Goal: Transaction & Acquisition: Book appointment/travel/reservation

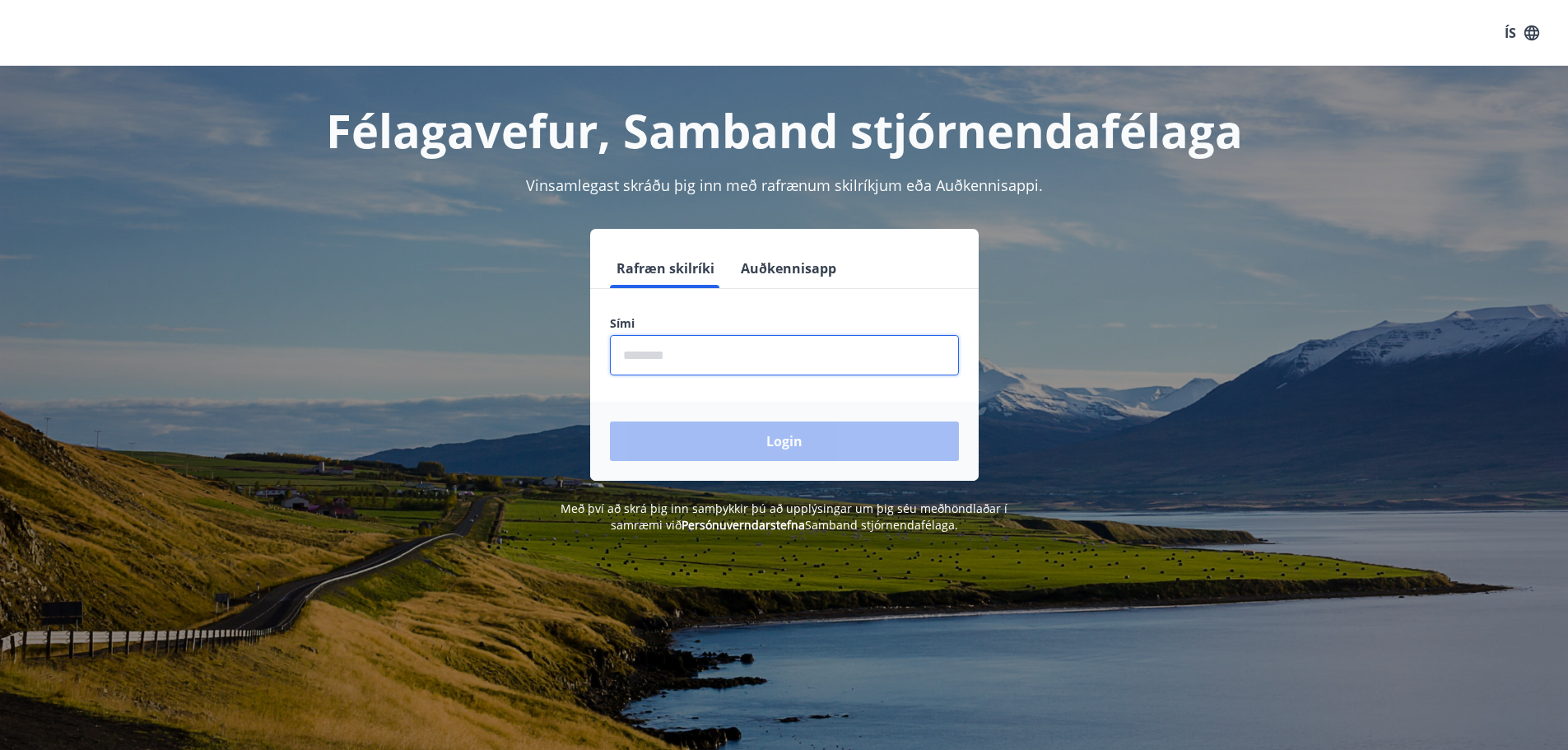
click at [669, 366] on input "phone" at bounding box center [784, 354] width 349 height 41
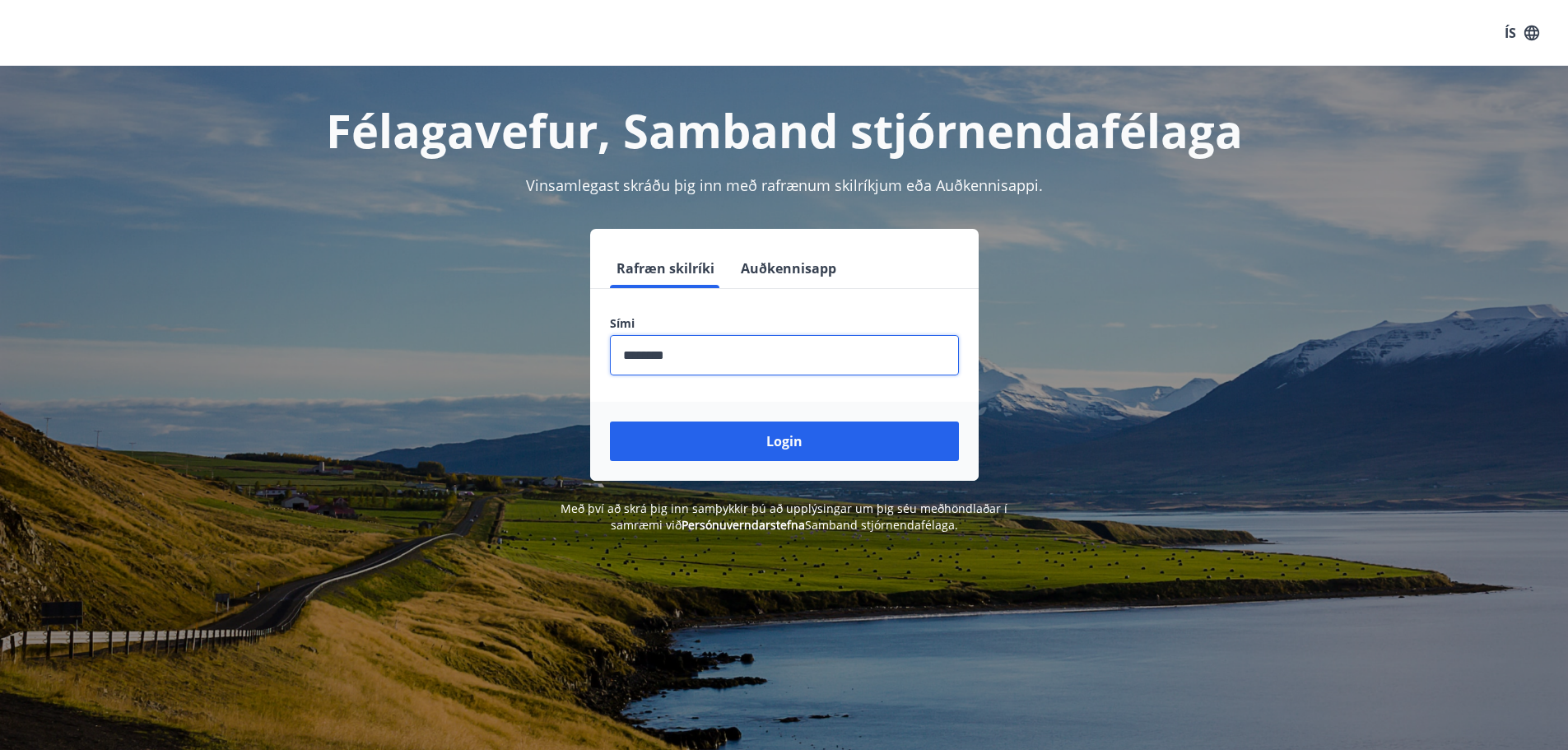
type input "********"
click at [610, 422] on button "Login" at bounding box center [784, 441] width 349 height 40
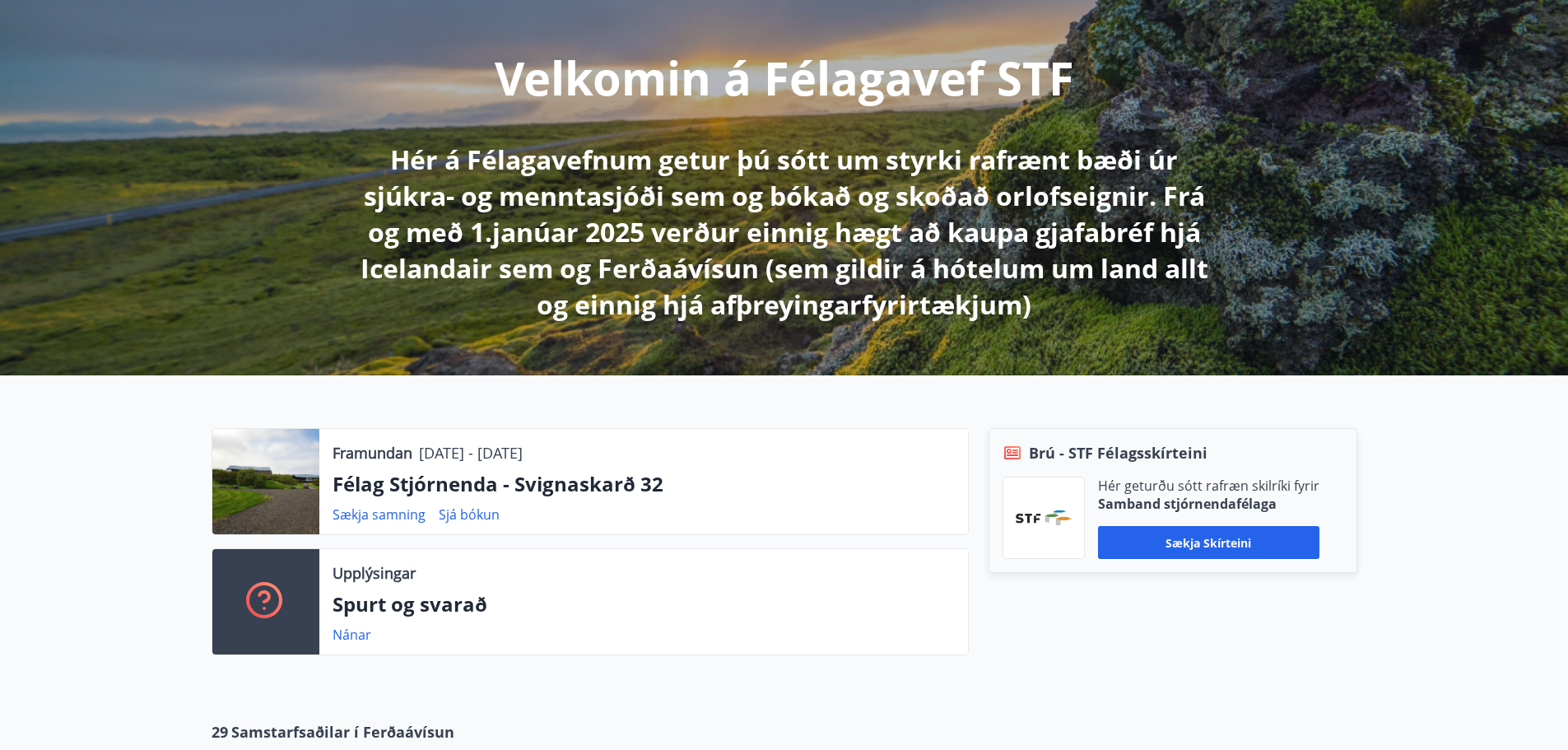
scroll to position [247, 0]
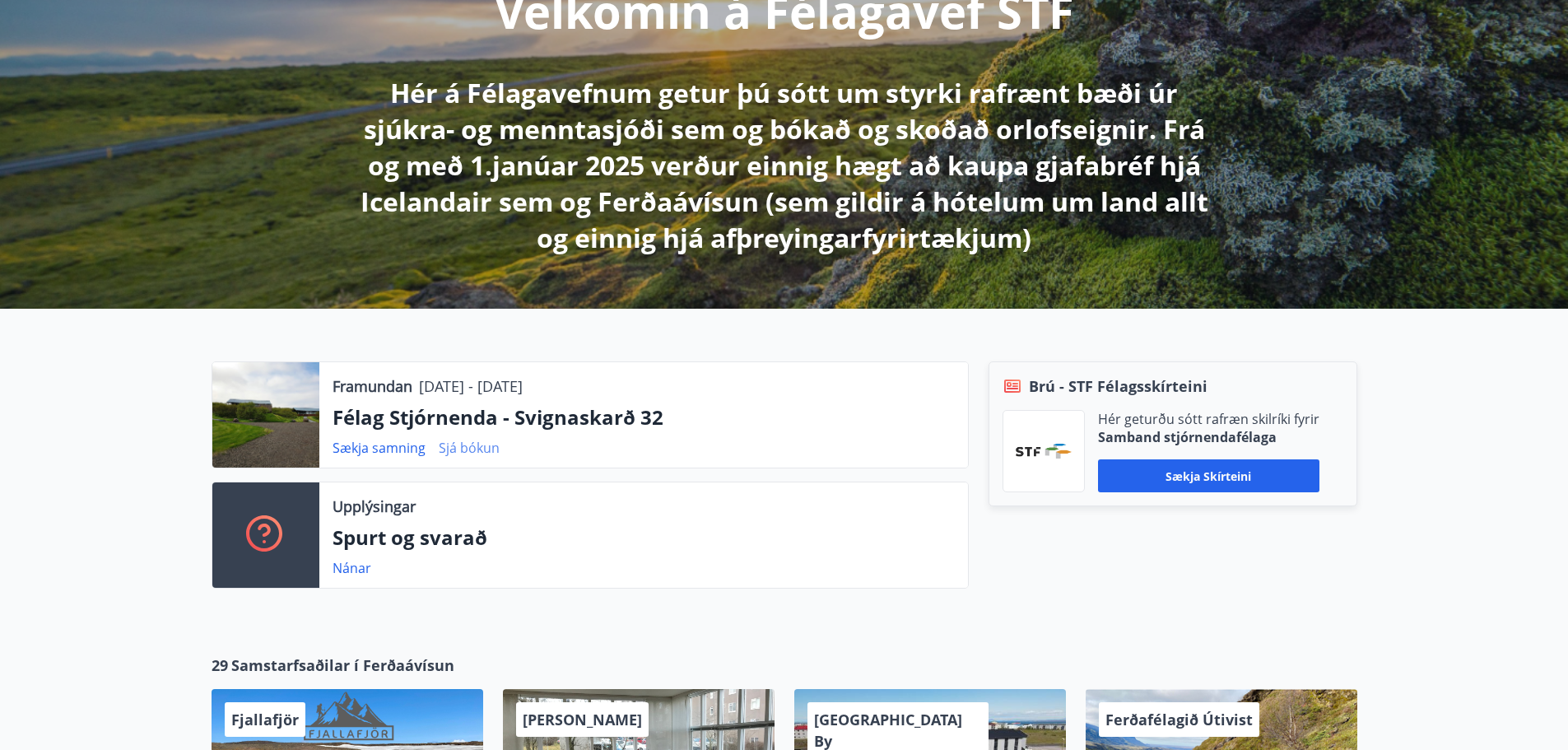
click at [460, 453] on link "Sjá bókun" at bounding box center [469, 447] width 61 height 18
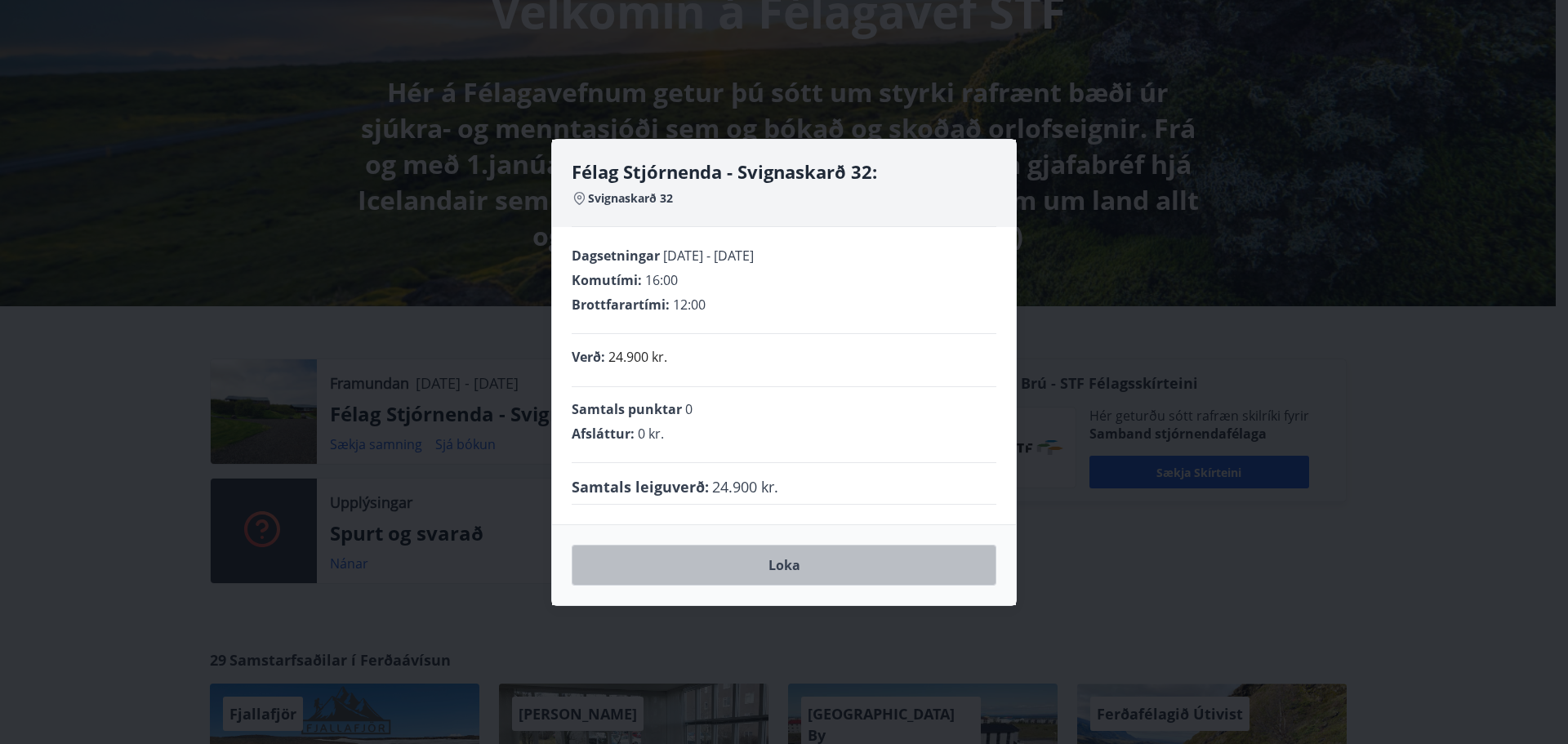
click at [691, 565] on button "Loka" at bounding box center [784, 565] width 424 height 41
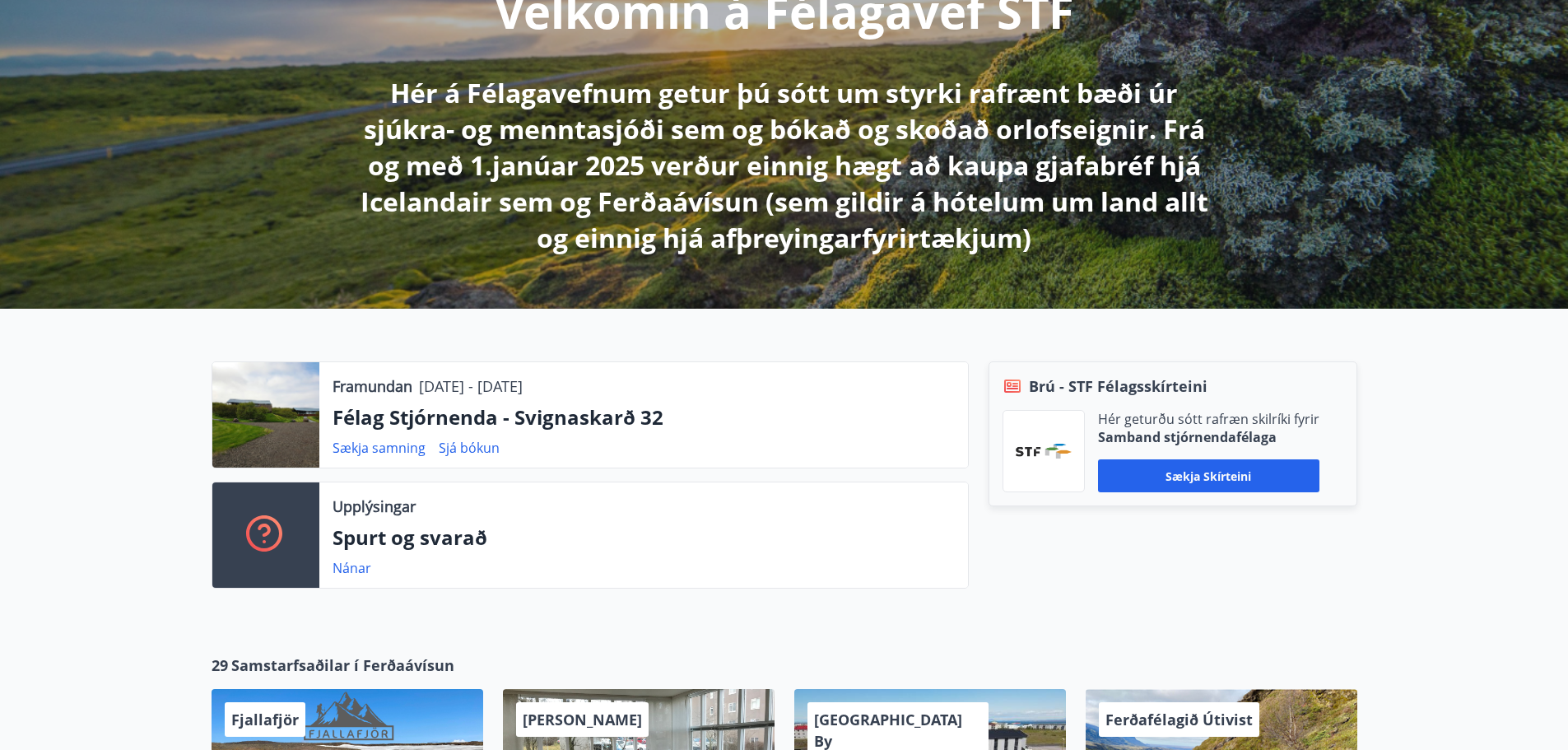
click at [369, 419] on p "Félag Stjórnenda - Svignaskarð 32" at bounding box center [644, 417] width 623 height 28
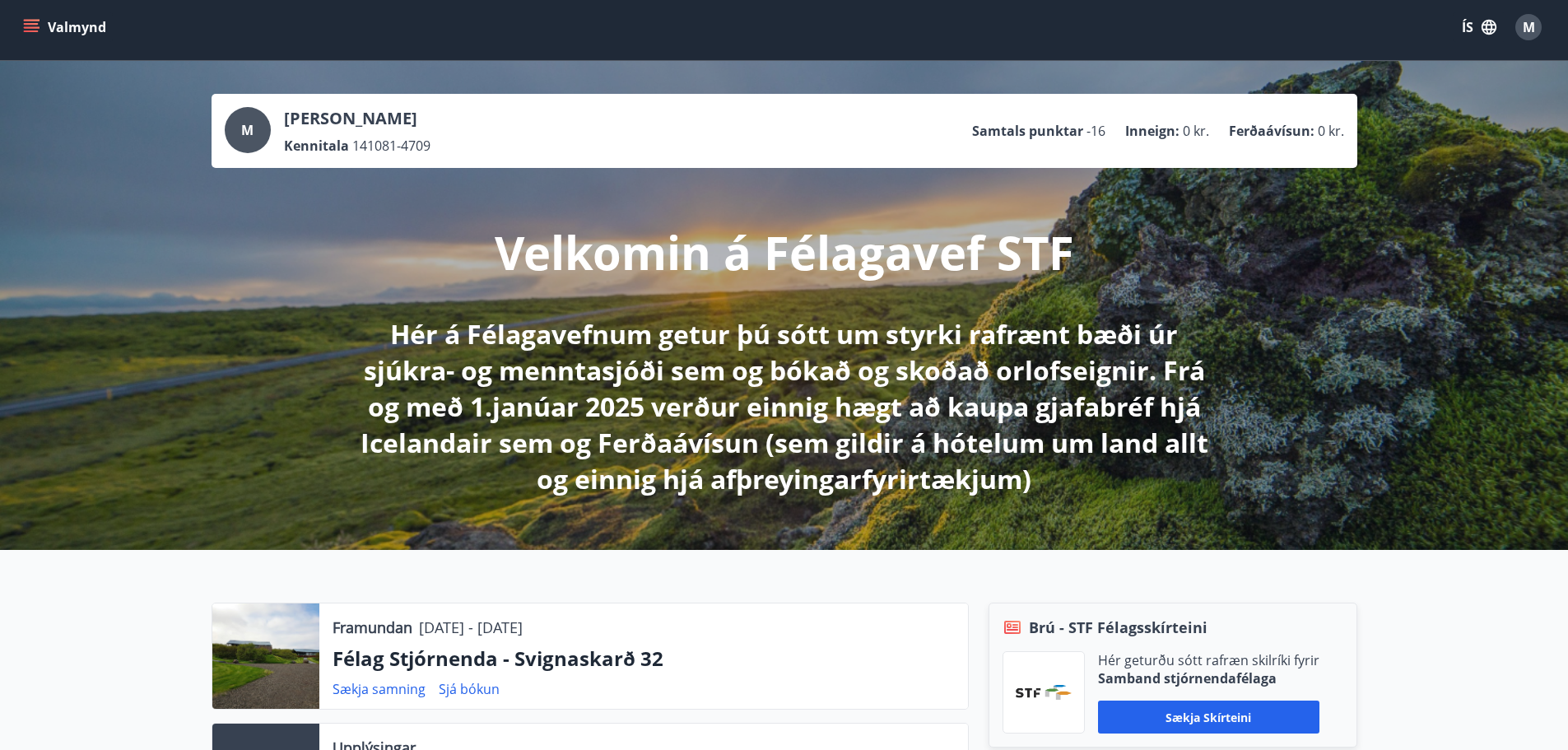
scroll to position [0, 0]
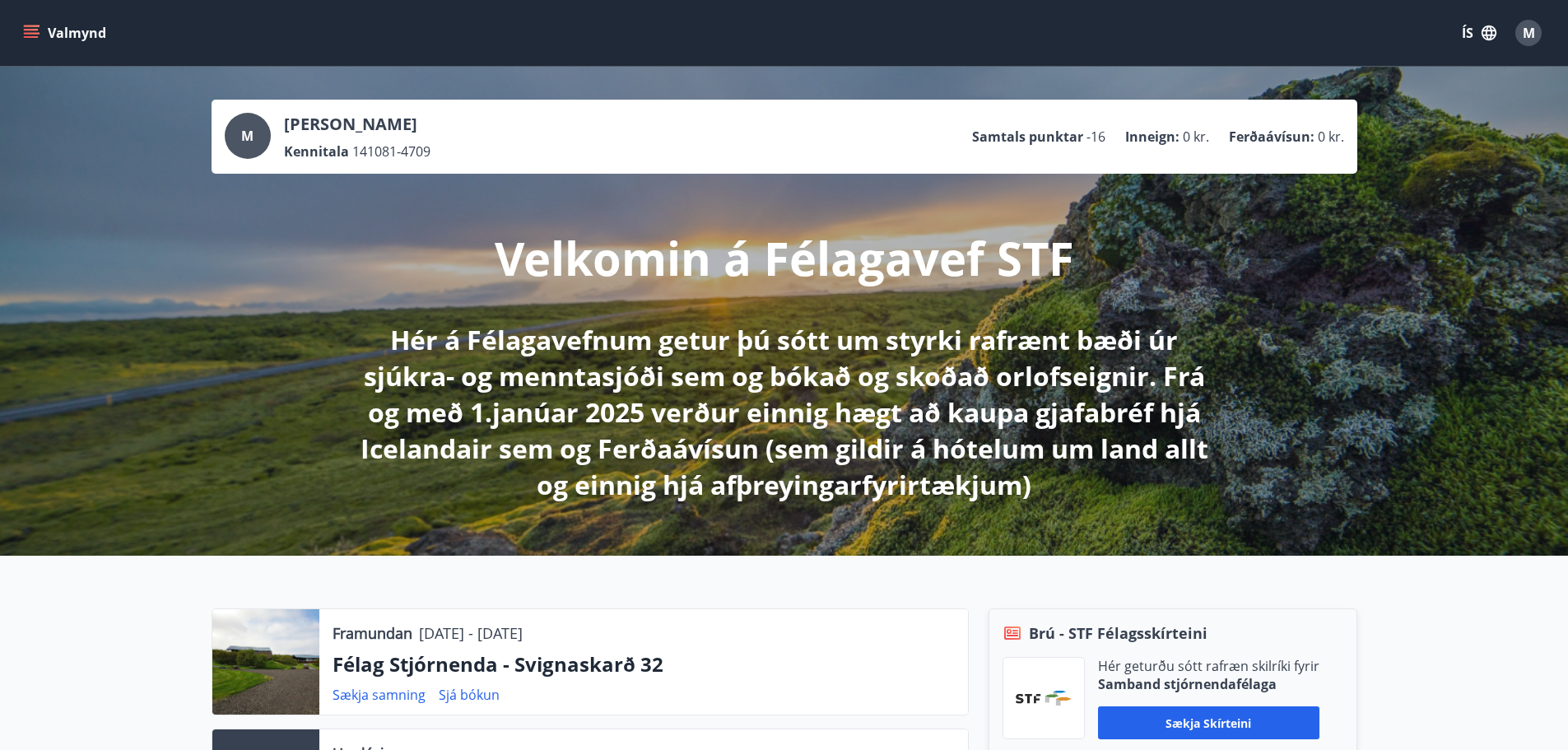
click at [25, 32] on icon "menu" at bounding box center [31, 33] width 16 height 16
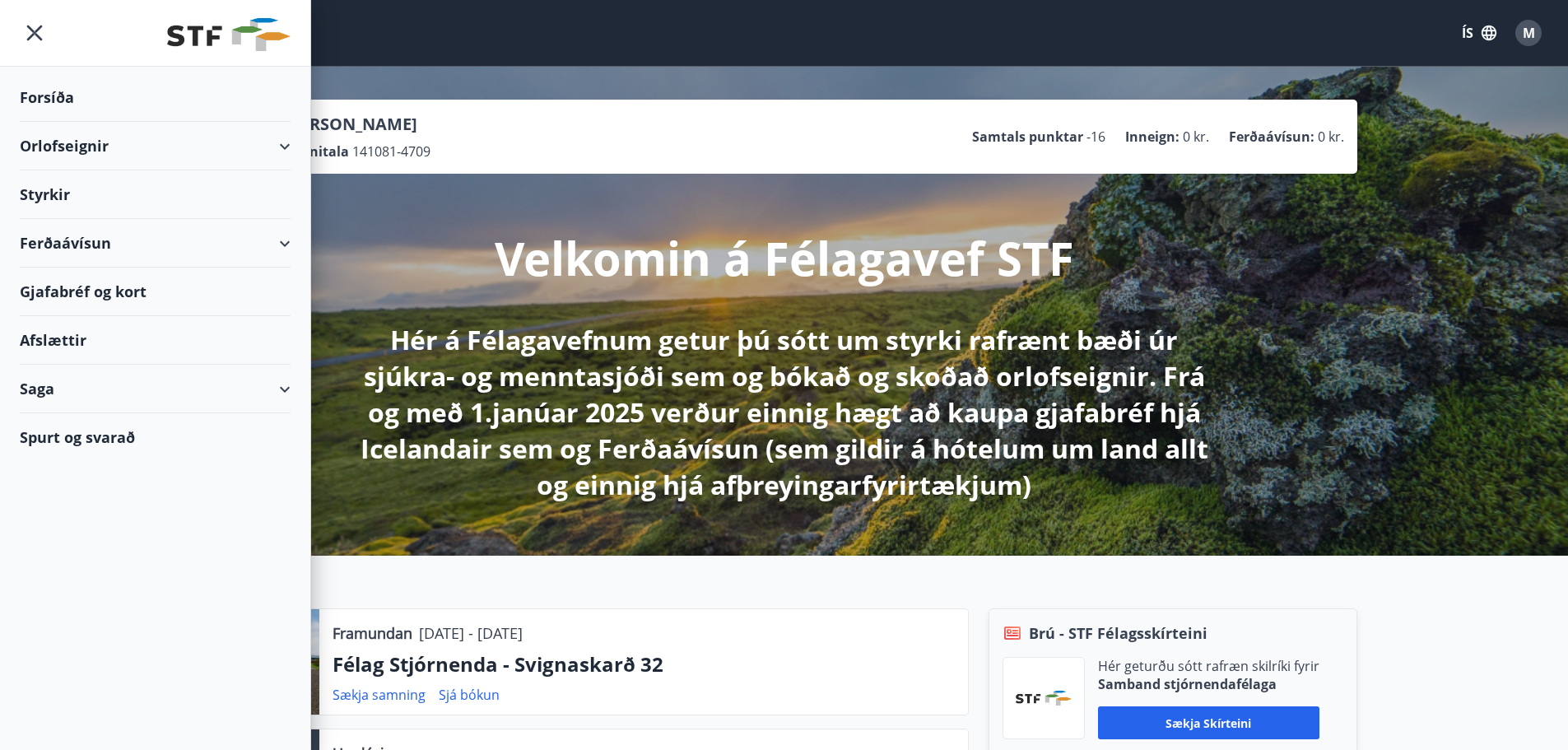
click at [274, 143] on div "Orlofseignir" at bounding box center [155, 146] width 271 height 48
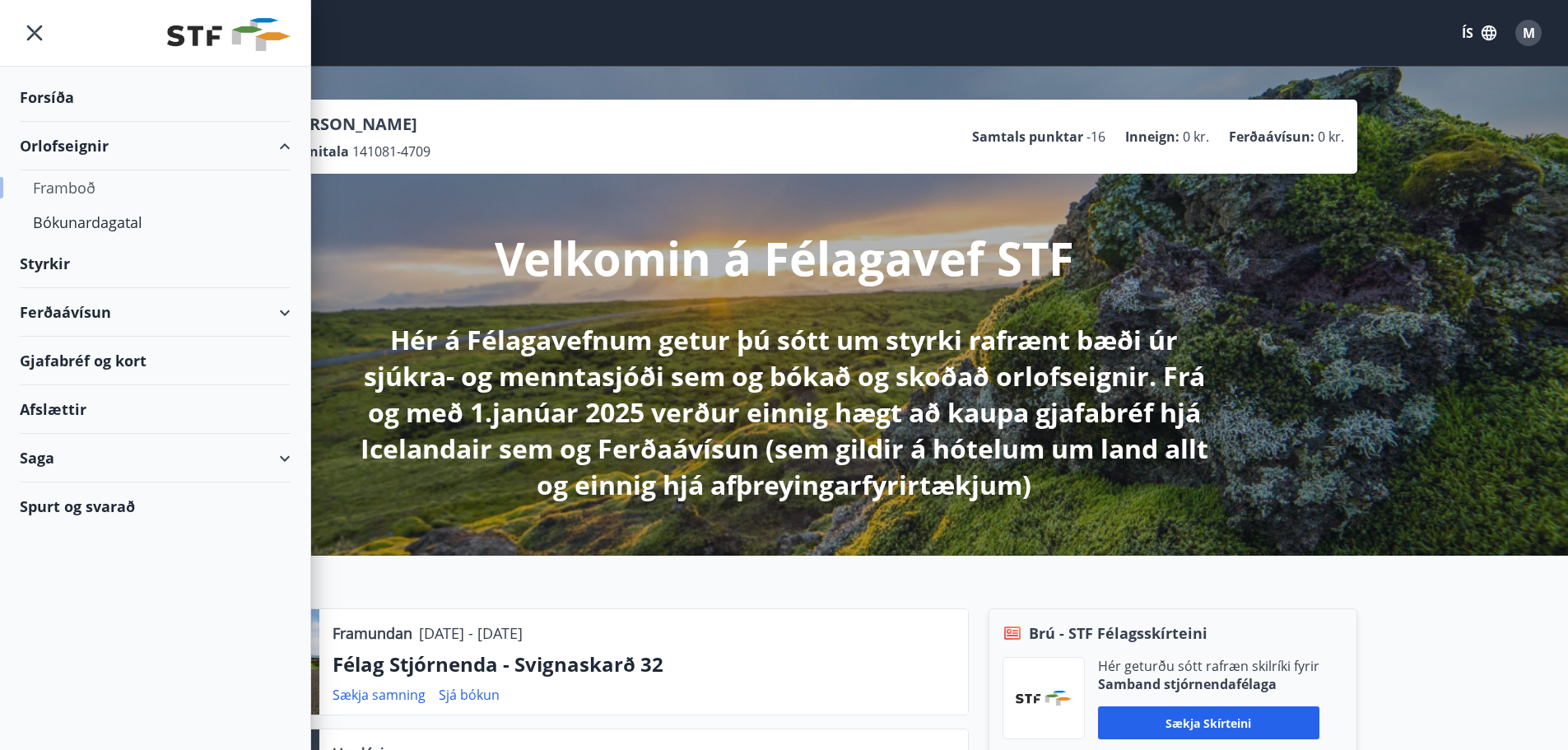
click at [102, 191] on div "Framboð" at bounding box center [154, 188] width 244 height 34
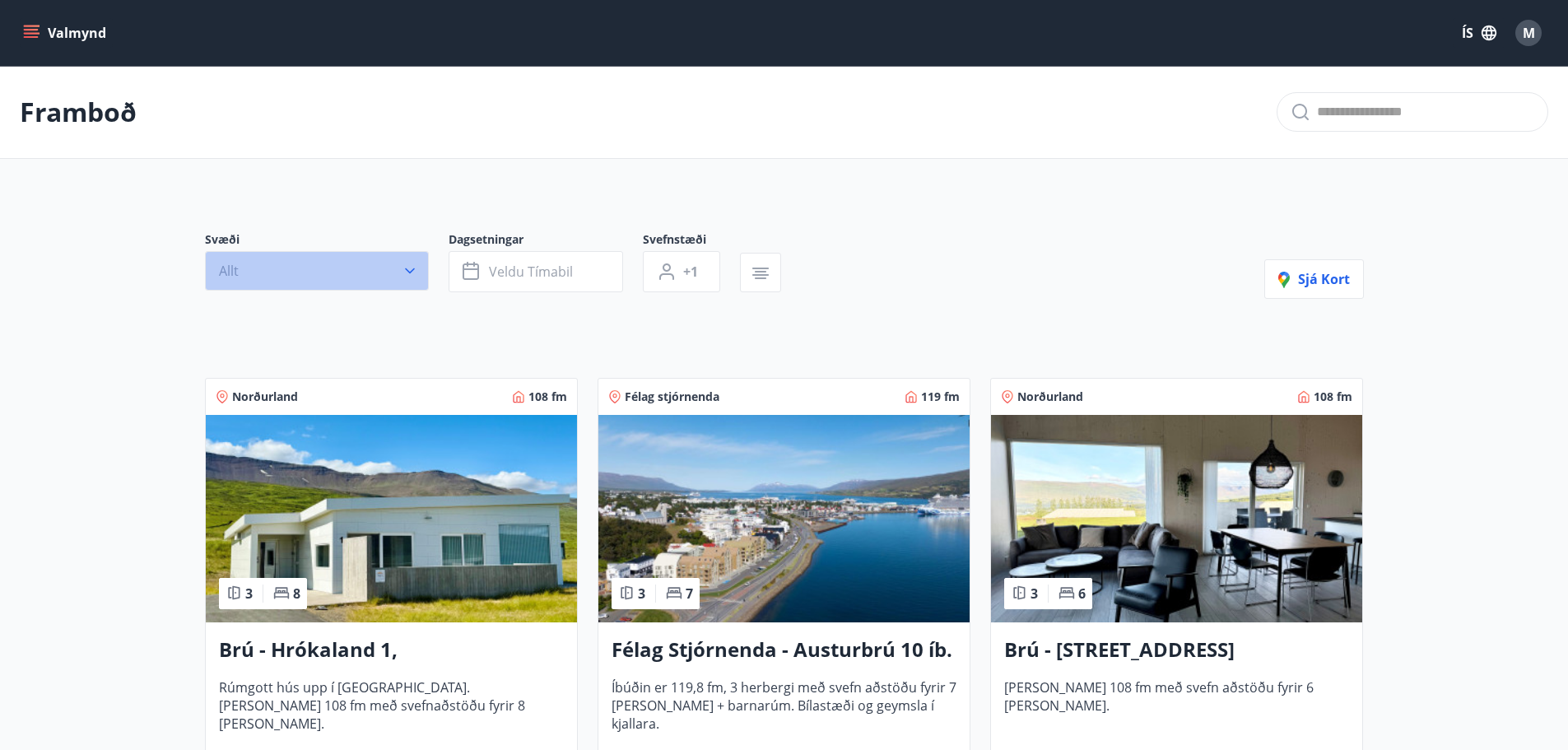
click at [273, 253] on button "Allt" at bounding box center [317, 271] width 224 height 40
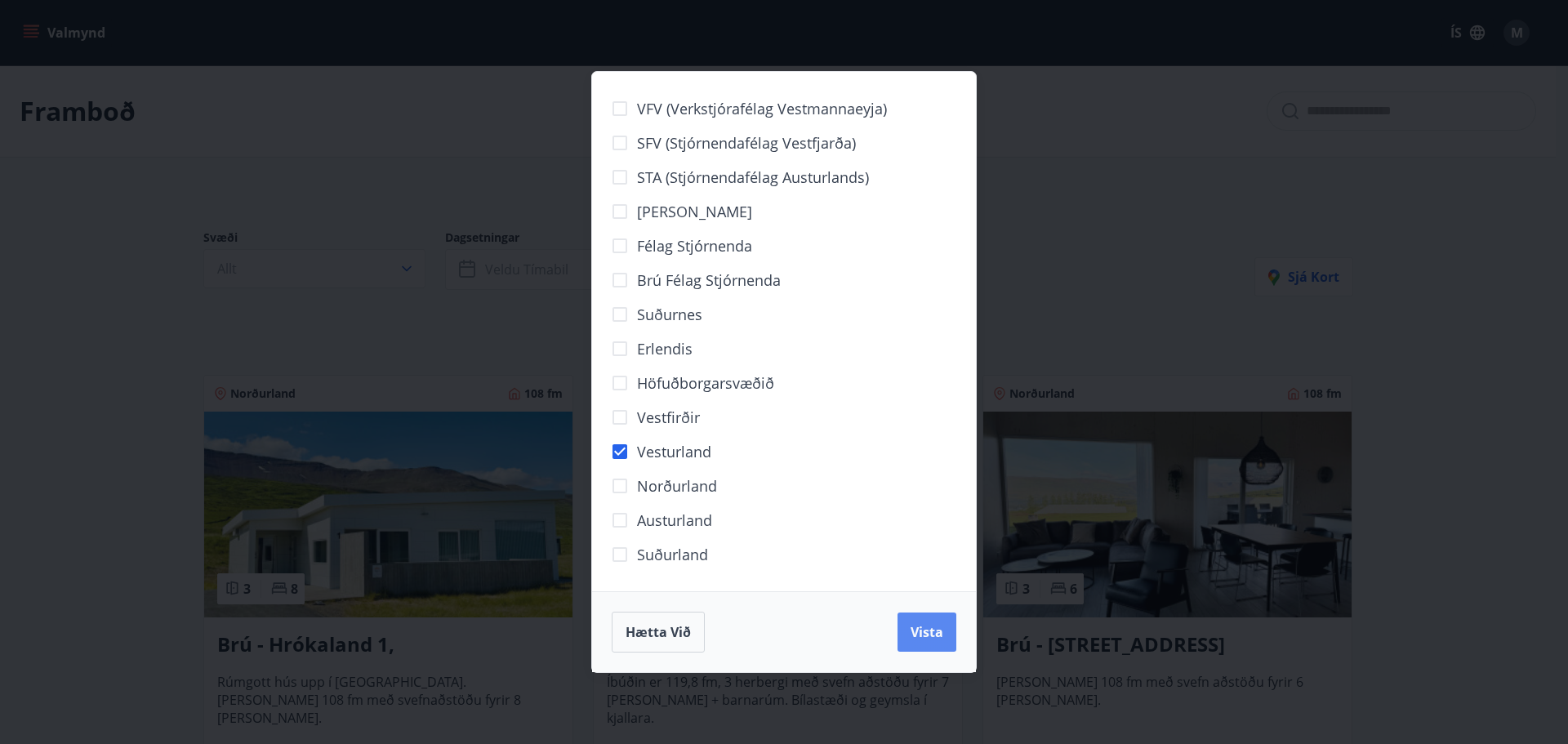
click at [937, 632] on span "Vista" at bounding box center [926, 631] width 33 height 18
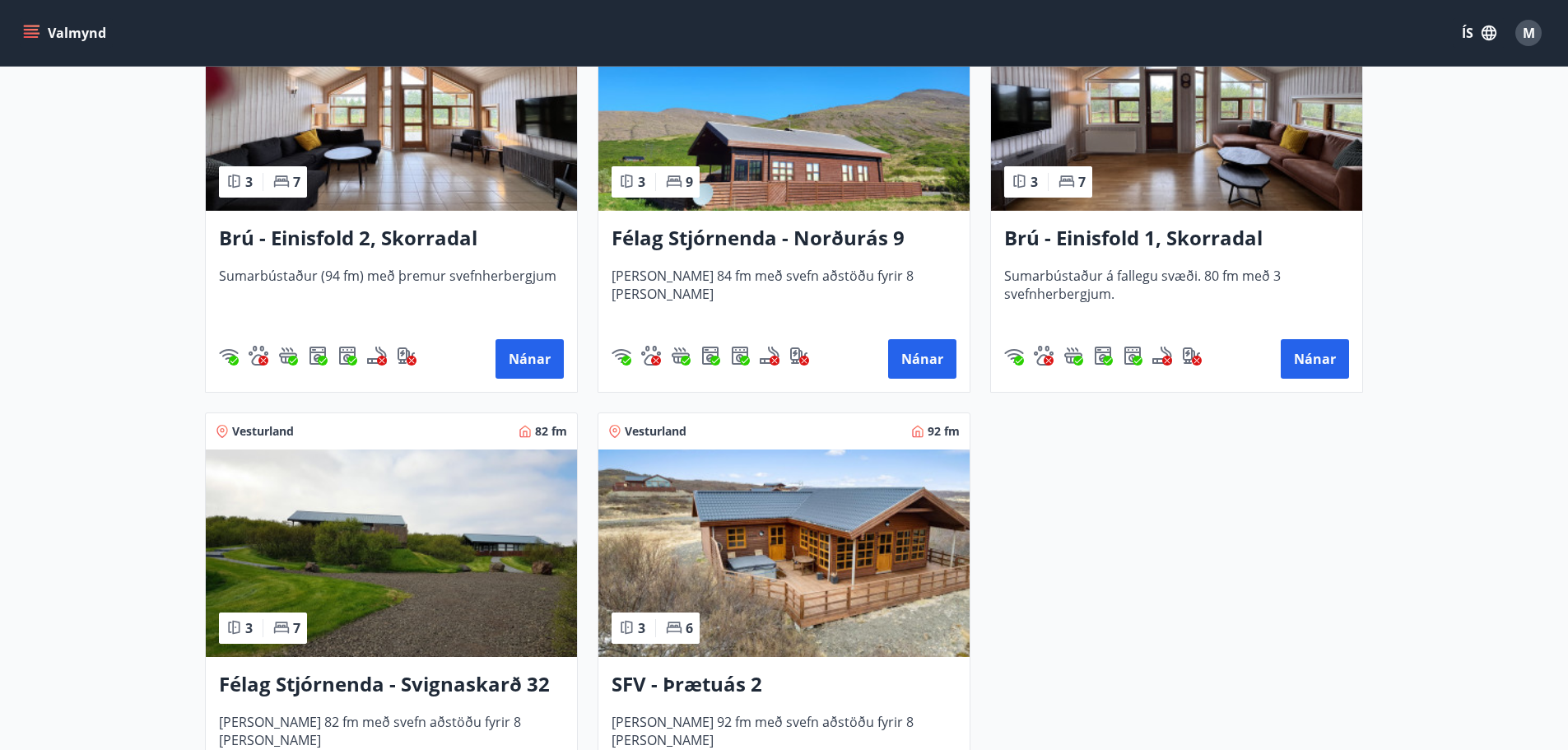
scroll to position [675, 0]
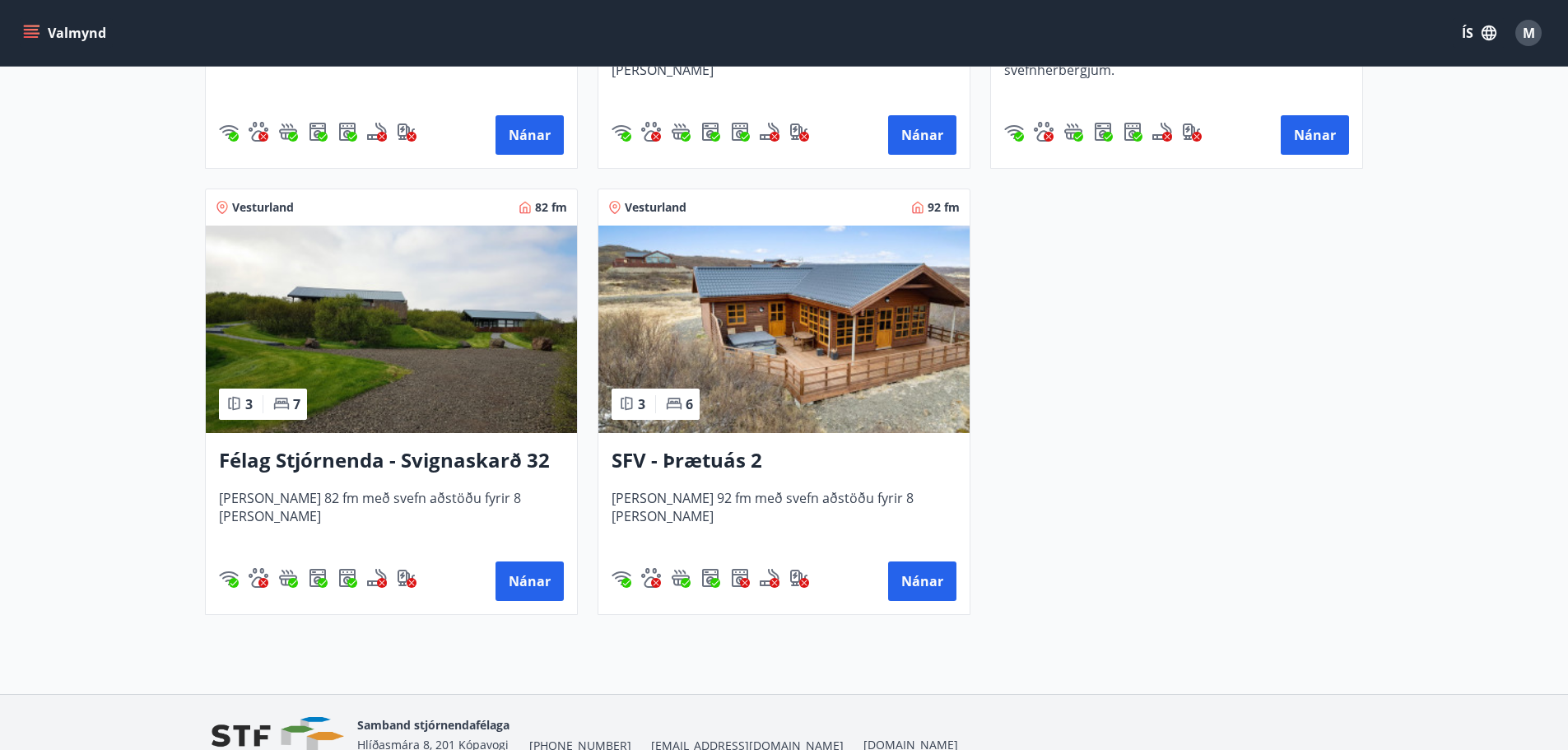
click at [313, 467] on h3 "Félag Stjórnenda - Svignaskarð 32" at bounding box center [392, 460] width 345 height 29
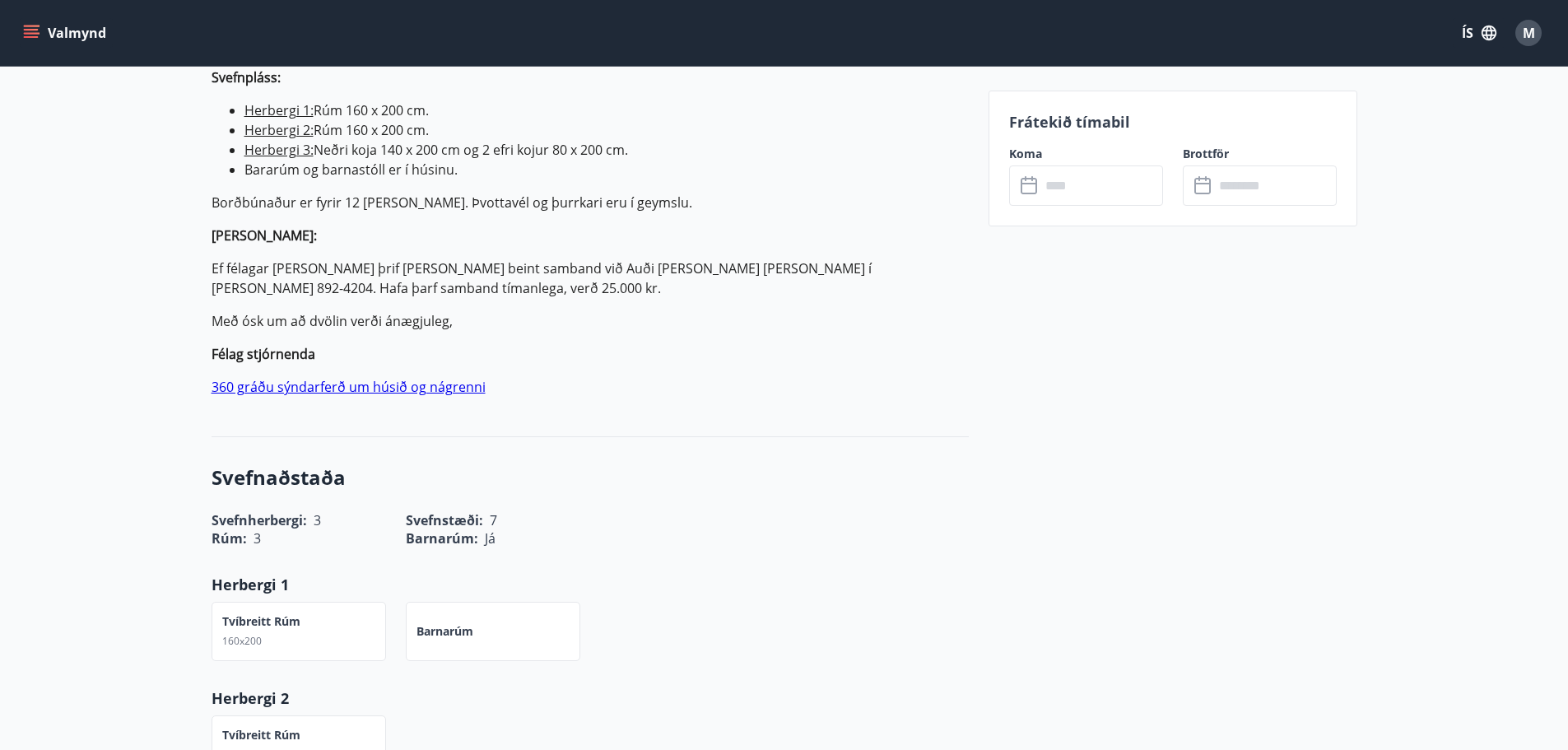
scroll to position [576, 0]
click at [385, 391] on link "360 gráðu sýndarferð um húsið og nágrenni" at bounding box center [348, 384] width 274 height 18
